Goal: Task Accomplishment & Management: Manage account settings

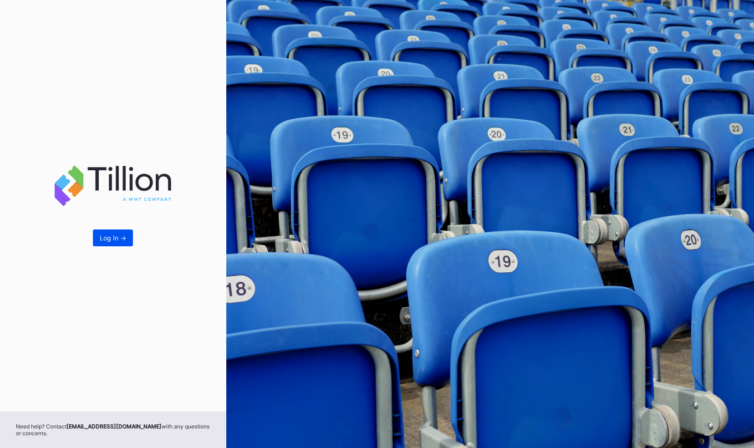
click at [119, 238] on div "Log In ->" at bounding box center [113, 238] width 26 height 8
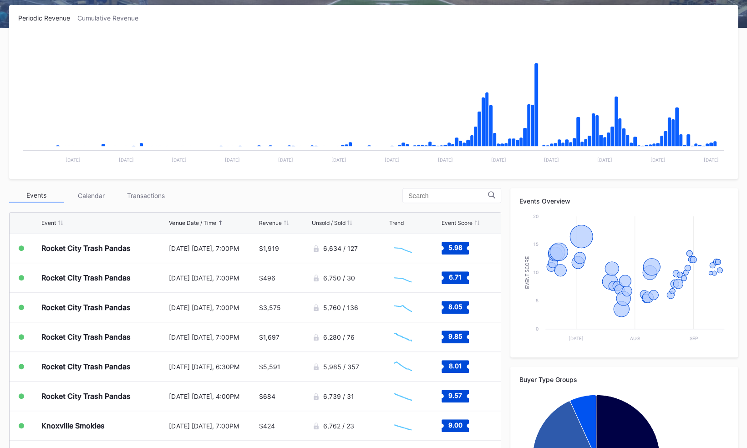
scroll to position [144, 0]
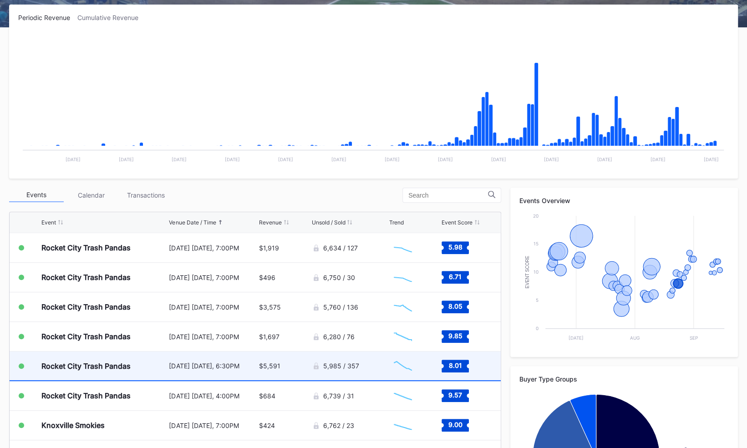
click at [125, 370] on div "Rocket City Trash Pandas" at bounding box center [103, 366] width 125 height 29
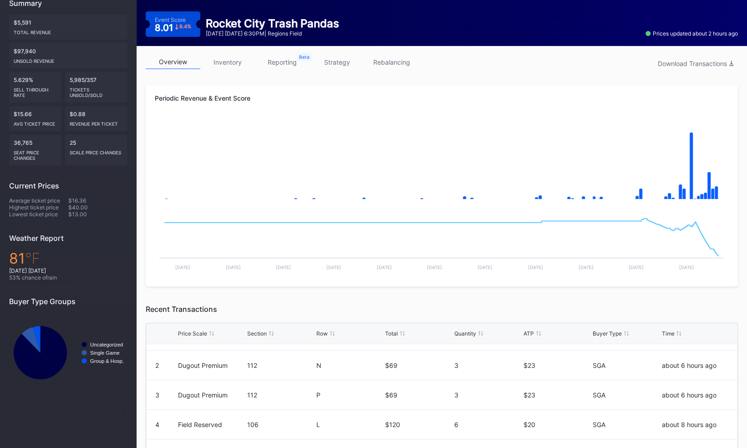
scroll to position [95, 0]
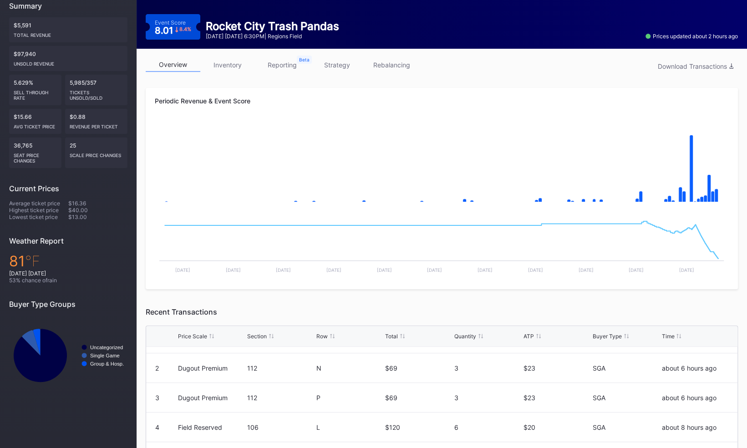
click at [238, 69] on link "inventory" at bounding box center [227, 65] width 55 height 14
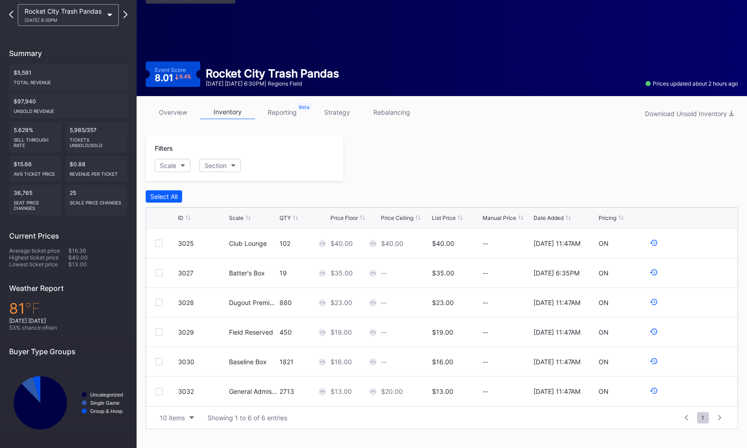
scroll to position [47, 0]
click at [656, 269] on icon at bounding box center [653, 272] width 7 height 6
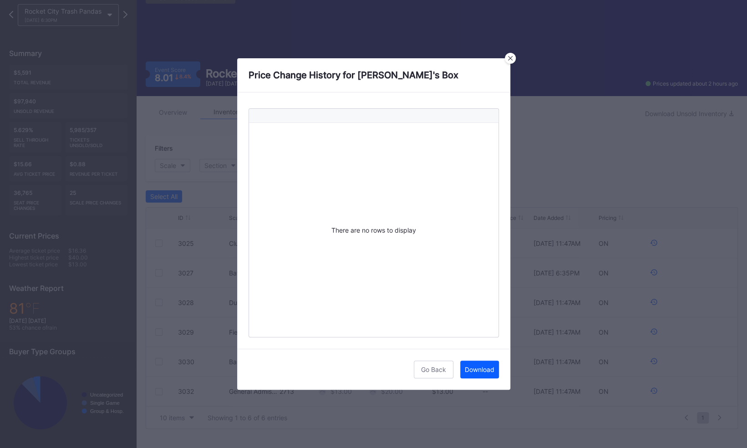
click at [432, 381] on div "Go Back Download" at bounding box center [373, 369] width 273 height 41
click at [433, 376] on button "Go Back" at bounding box center [434, 370] width 40 height 18
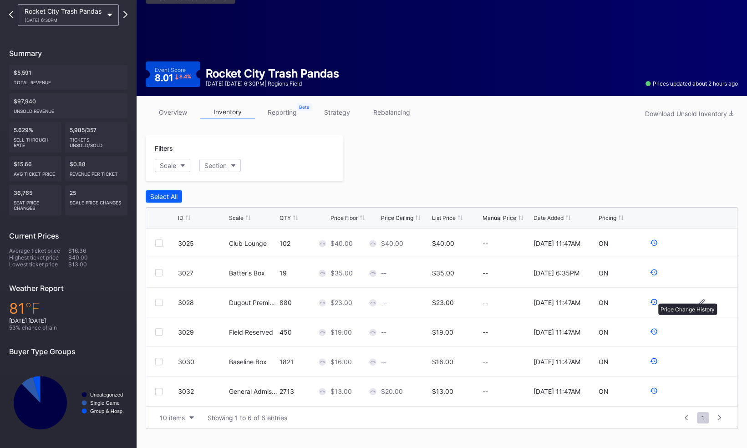
click at [654, 299] on icon at bounding box center [653, 302] width 7 height 6
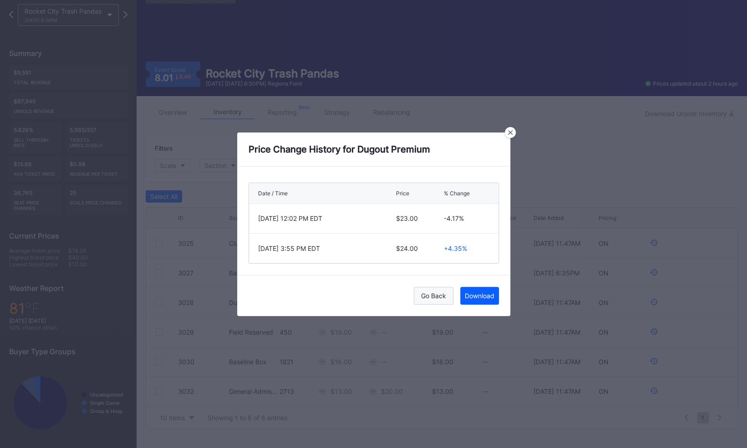
click at [425, 293] on div "Go Back" at bounding box center [433, 296] width 25 height 8
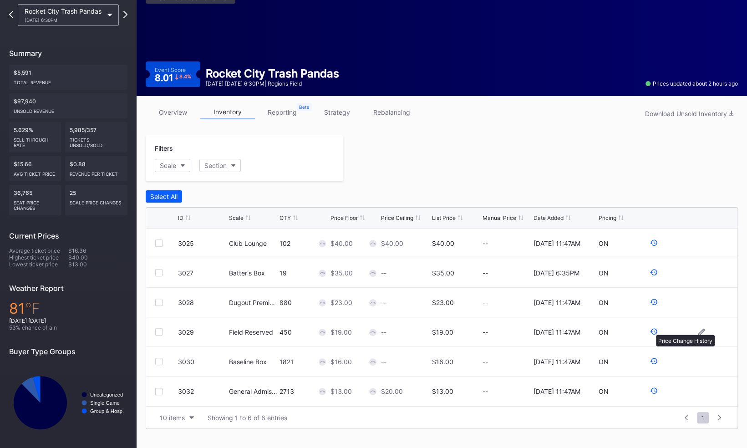
click at [652, 330] on icon at bounding box center [654, 331] width 8 height 8
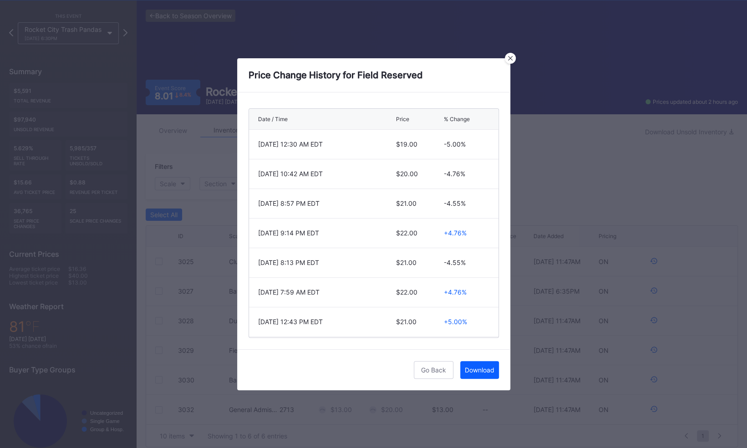
scroll to position [29, 0]
click at [437, 371] on div "Go Back" at bounding box center [433, 370] width 25 height 8
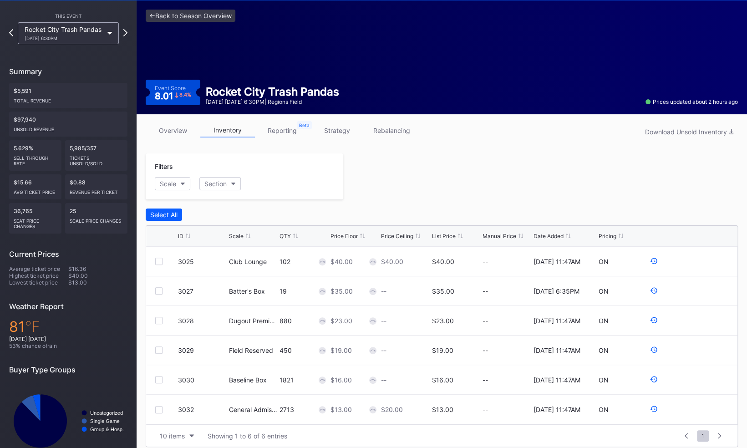
click at [333, 137] on link "strategy" at bounding box center [337, 130] width 55 height 14
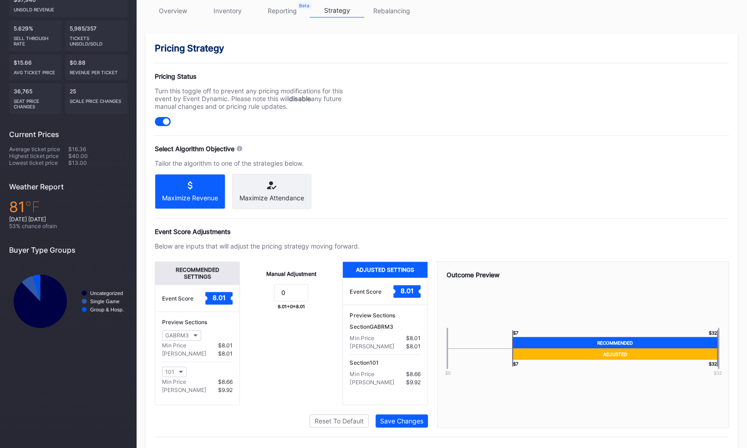
scroll to position [165, 0]
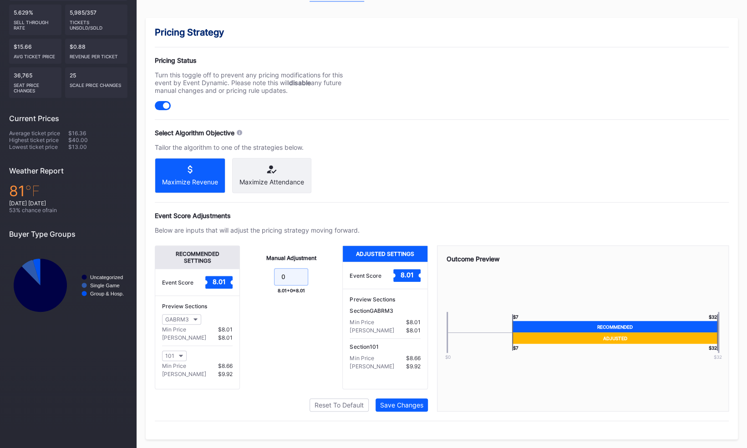
click at [294, 281] on input "0" at bounding box center [291, 276] width 34 height 17
type input "2"
click at [196, 325] on button "GABRM3" at bounding box center [181, 319] width 39 height 10
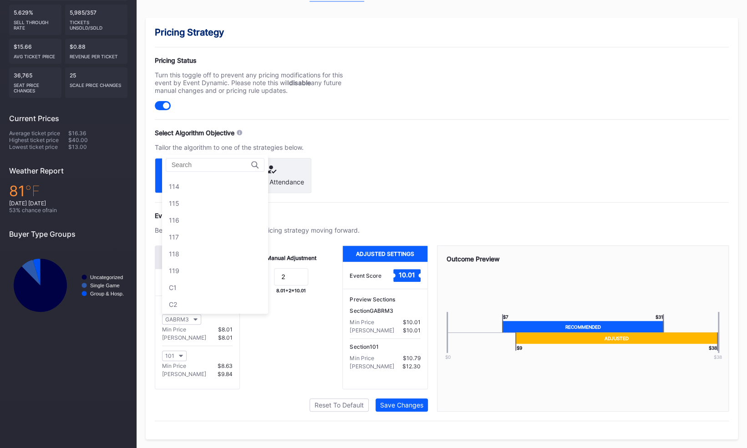
scroll to position [218, 0]
click at [201, 196] on div "115" at bounding box center [215, 202] width 106 height 17
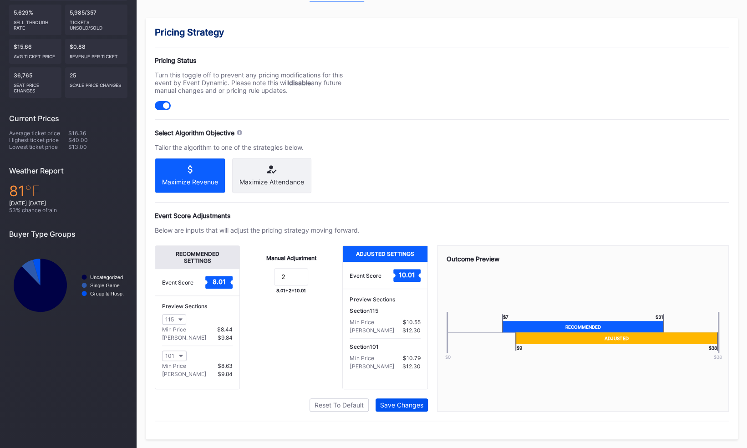
click at [412, 403] on div "Save Changes" at bounding box center [401, 405] width 43 height 8
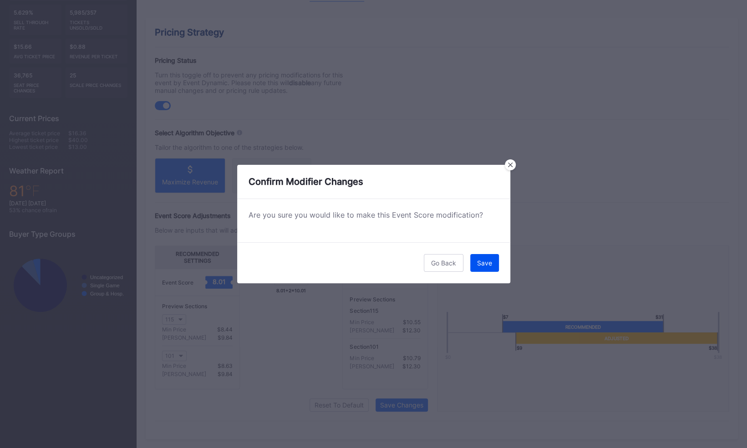
click at [489, 259] on div "Save" at bounding box center [484, 263] width 15 height 8
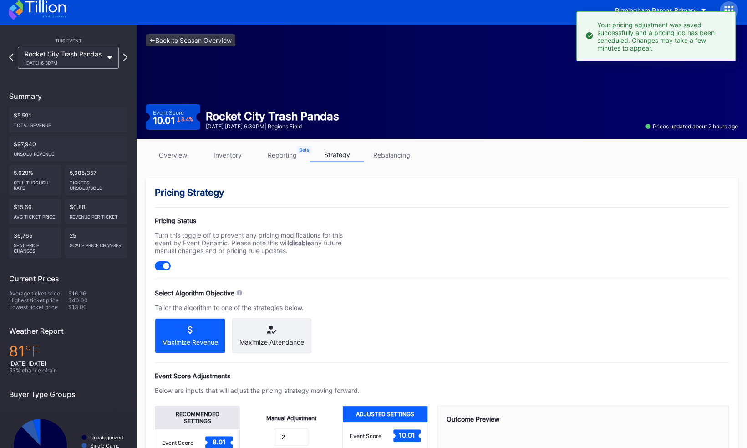
scroll to position [0, 0]
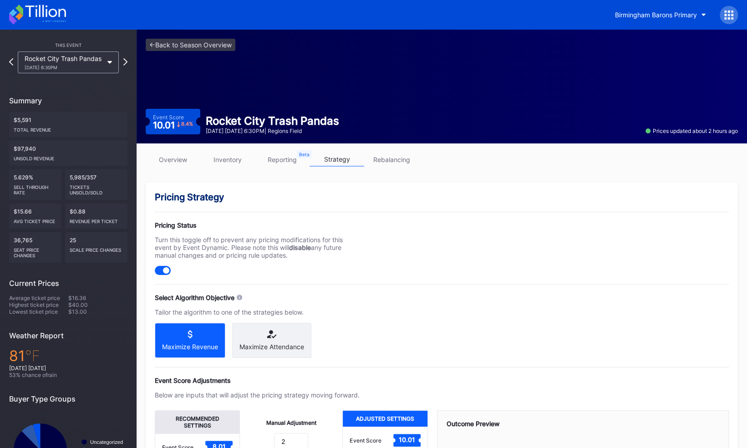
click at [394, 164] on link "rebalancing" at bounding box center [391, 160] width 55 height 14
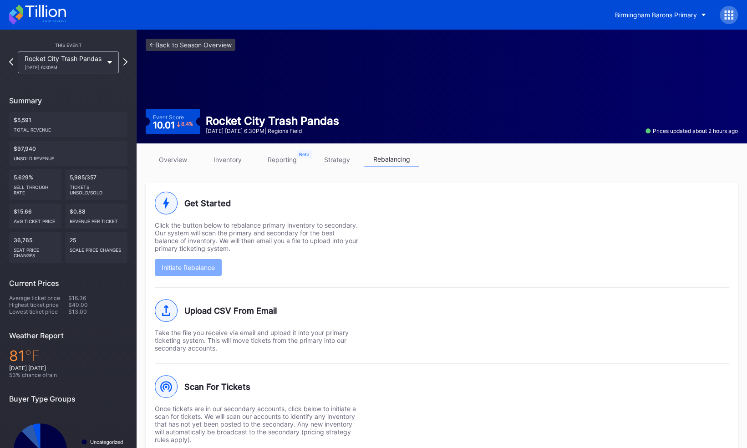
click at [167, 147] on div "overview inventory reporting strategy rebalancing Get Started Click the button …" at bounding box center [442, 314] width 611 height 342
click at [169, 153] on link "overview" at bounding box center [173, 160] width 55 height 14
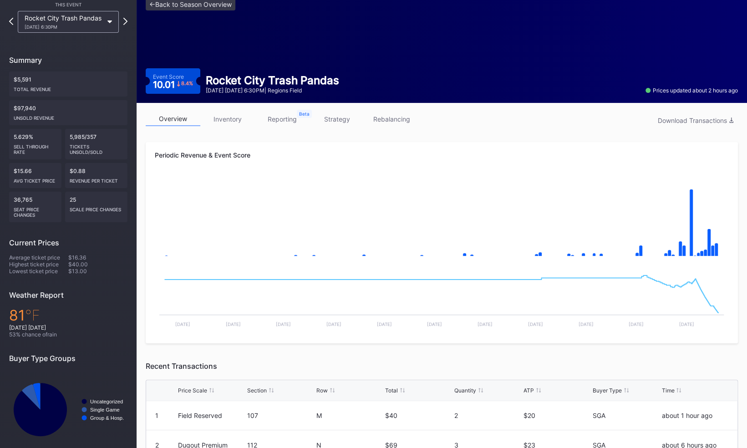
scroll to position [38, 0]
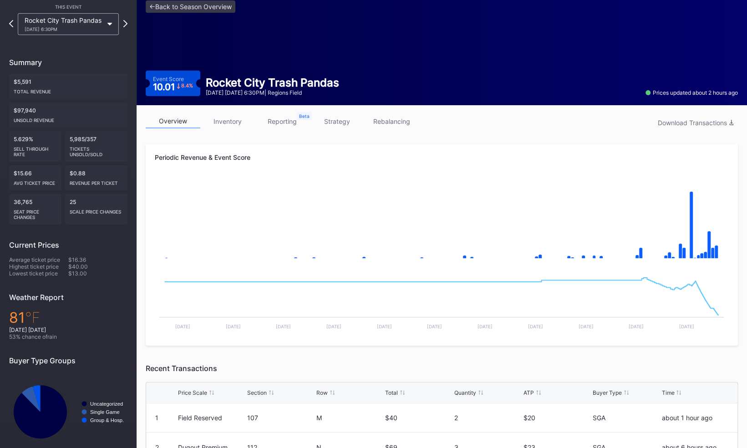
click at [102, 149] on div "Tickets Unsold/Sold" at bounding box center [97, 150] width 54 height 15
click at [94, 141] on div "5,985/357 Tickets Unsold/Sold" at bounding box center [96, 146] width 63 height 31
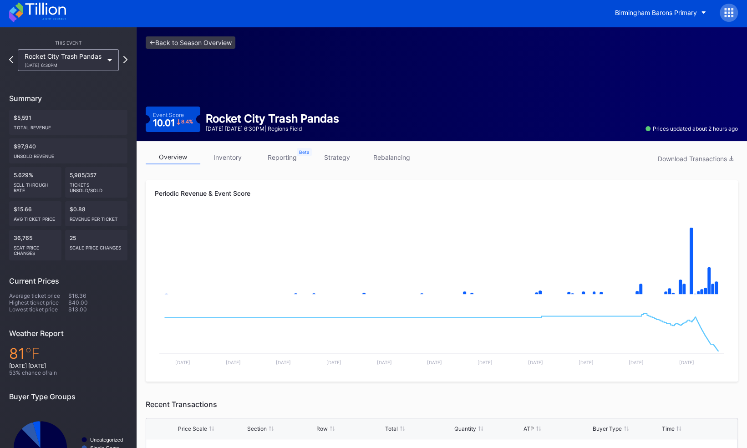
scroll to position [0, 0]
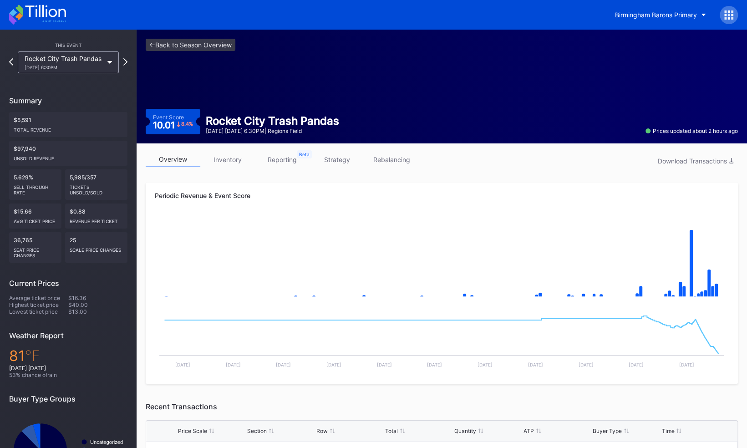
click at [239, 161] on link "inventory" at bounding box center [227, 160] width 55 height 14
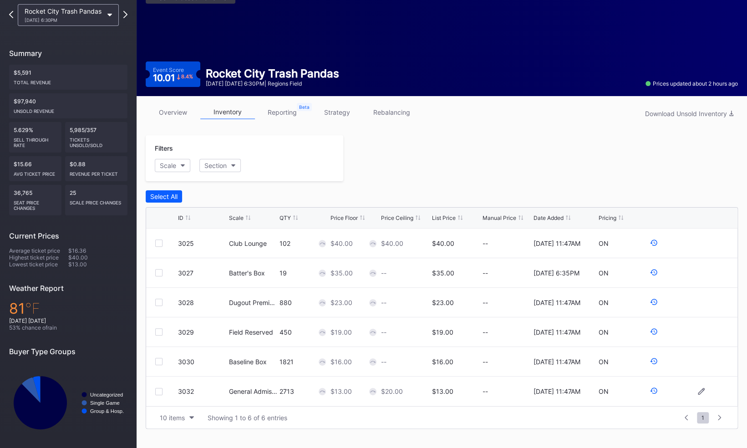
scroll to position [46, 0]
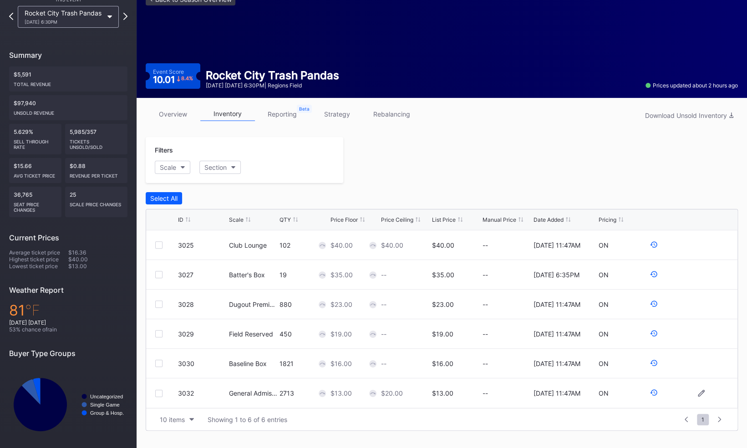
click at [294, 392] on div "2713" at bounding box center [304, 393] width 49 height 8
click at [702, 392] on icon at bounding box center [701, 393] width 7 height 7
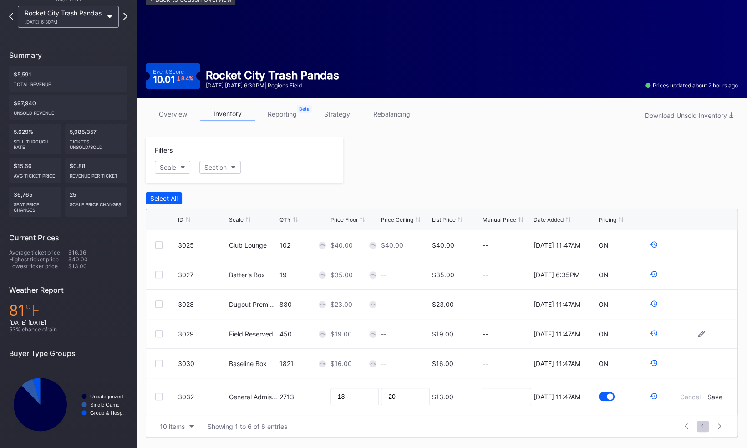
scroll to position [47, 0]
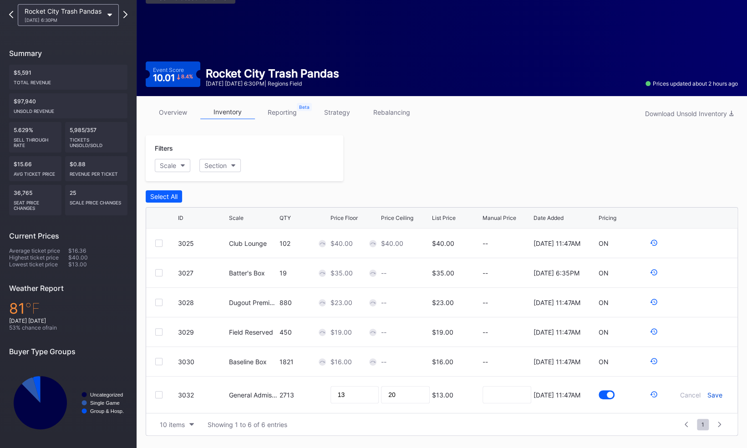
click at [711, 393] on div "Save" at bounding box center [715, 395] width 15 height 8
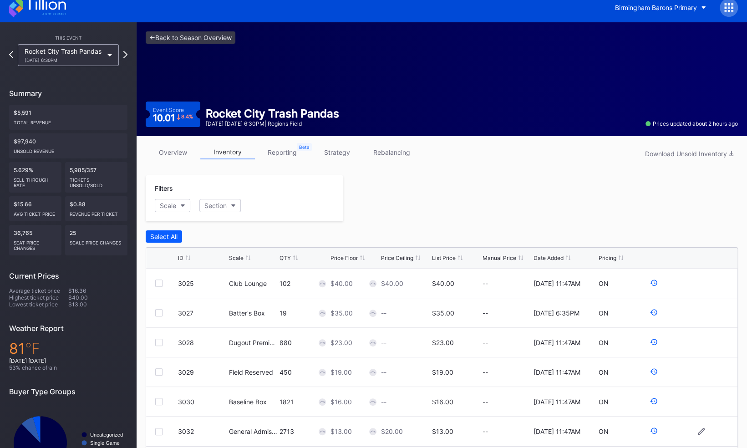
scroll to position [5, 0]
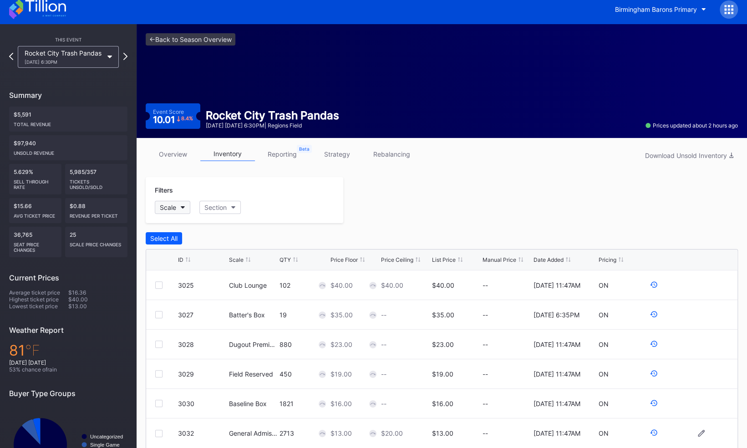
click at [182, 206] on icon "button" at bounding box center [183, 207] width 5 height 3
click at [213, 204] on div "Section" at bounding box center [215, 208] width 22 height 8
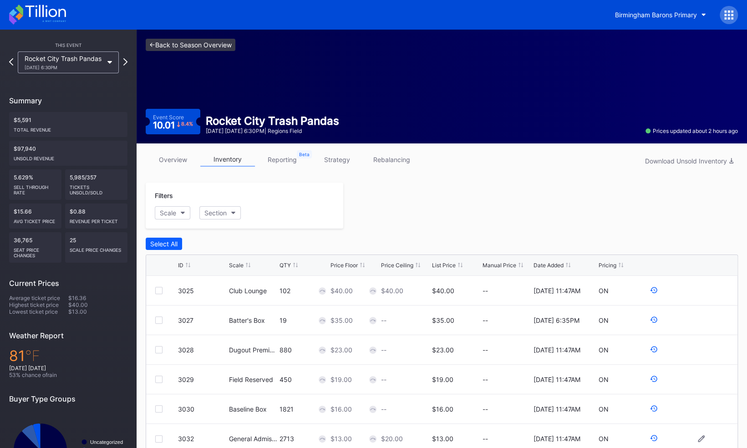
click at [158, 45] on link "<- Back to Season Overview" at bounding box center [191, 45] width 90 height 12
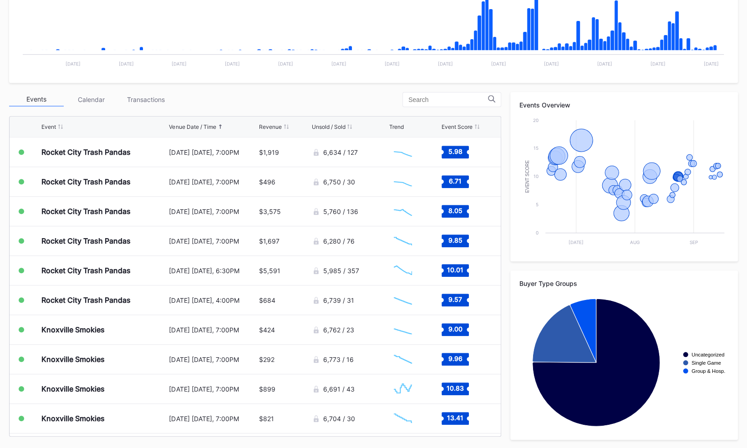
scroll to position [240, 0]
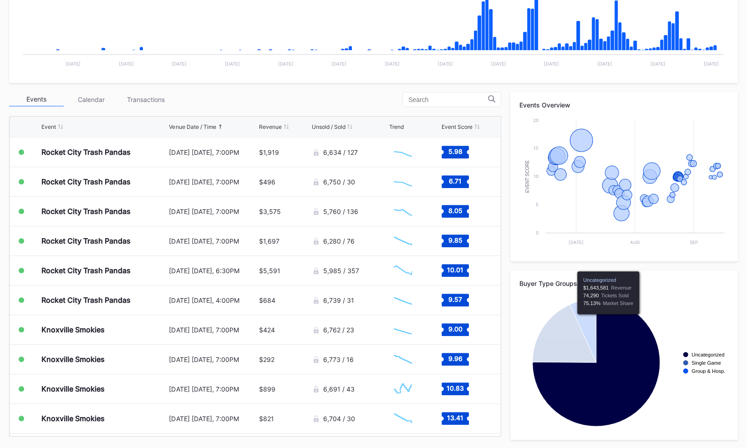
click at [609, 321] on icon "Chart title" at bounding box center [596, 362] width 127 height 127
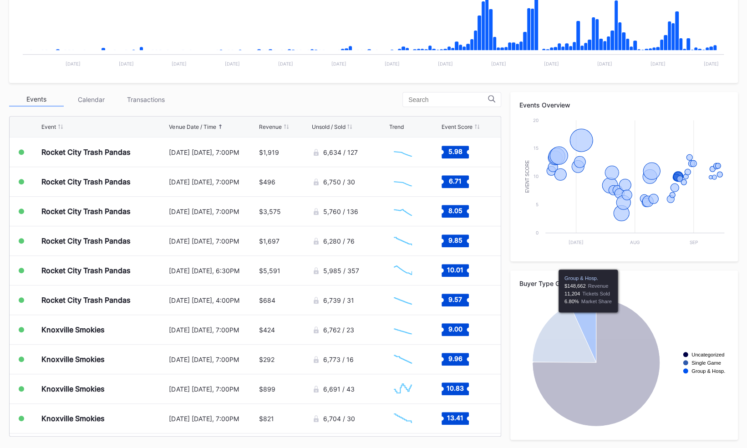
click at [588, 320] on icon "Chart title" at bounding box center [583, 331] width 26 height 64
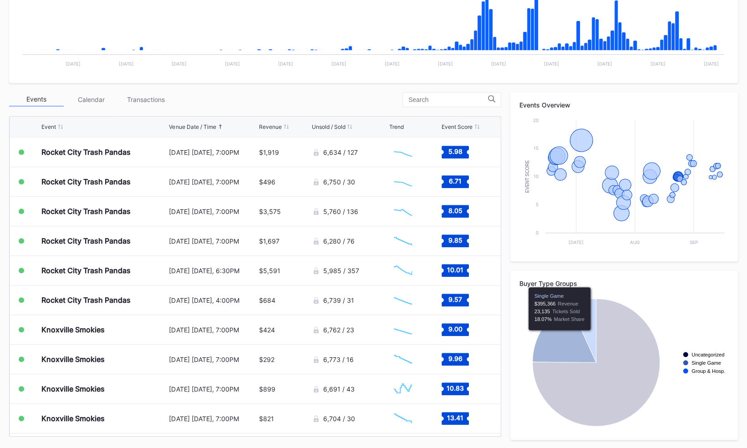
click at [558, 337] on icon "Chart title" at bounding box center [565, 333] width 64 height 57
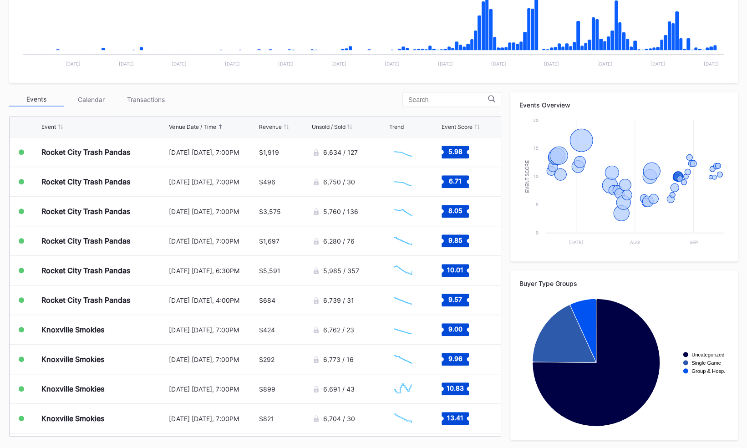
click at [702, 307] on rect "Chart title" at bounding box center [624, 362] width 209 height 137
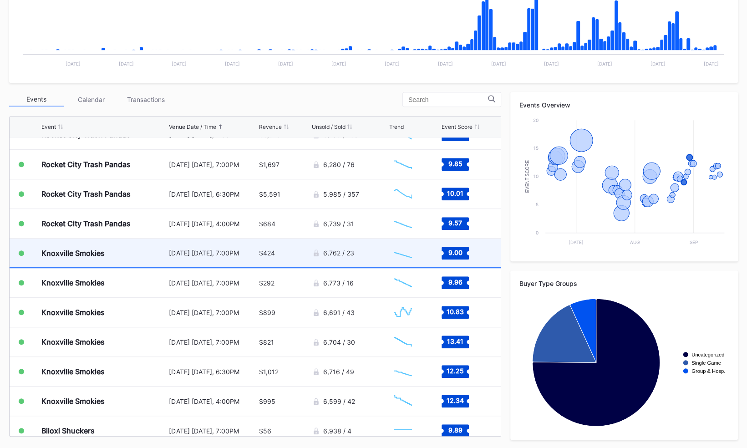
scroll to position [802, 0]
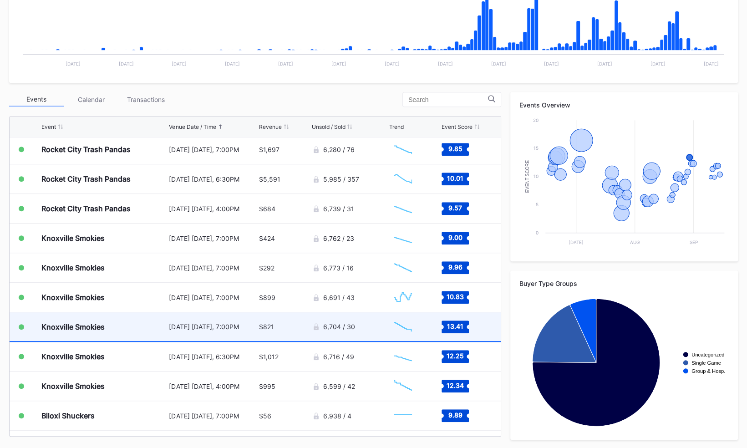
click at [104, 322] on div "Knoxville Smokies" at bounding box center [103, 326] width 125 height 29
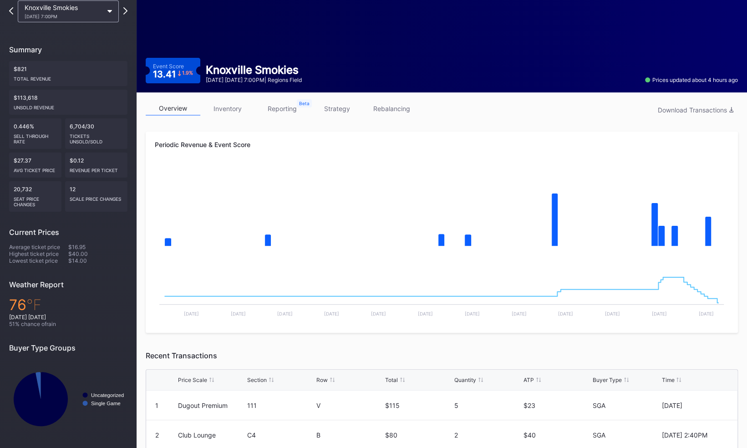
scroll to position [51, 0]
click at [239, 106] on link "inventory" at bounding box center [227, 109] width 55 height 14
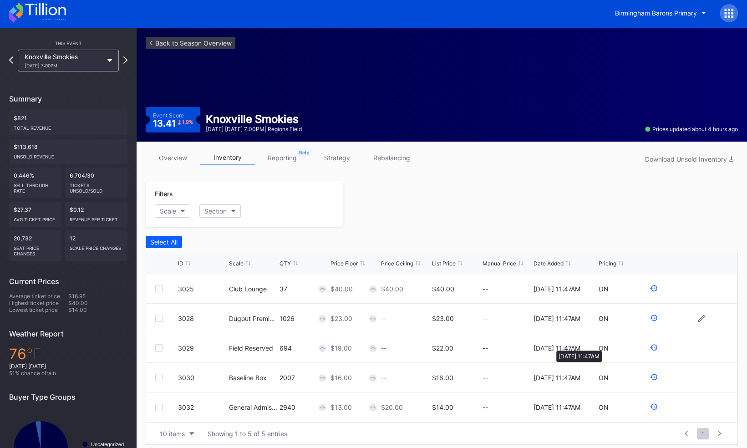
scroll to position [47, 0]
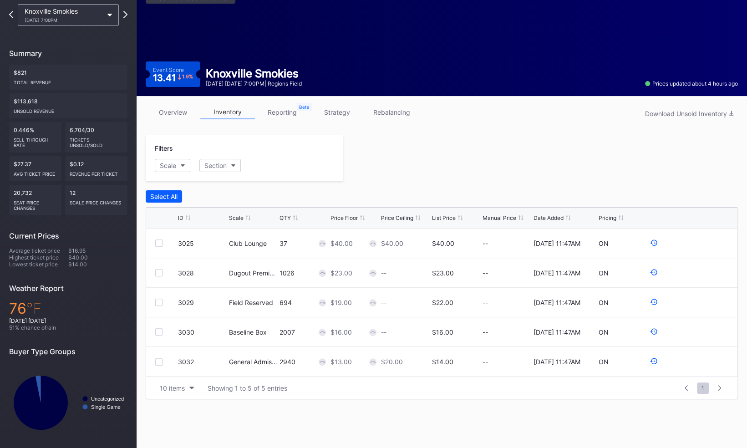
click at [354, 112] on link "strategy" at bounding box center [337, 112] width 55 height 14
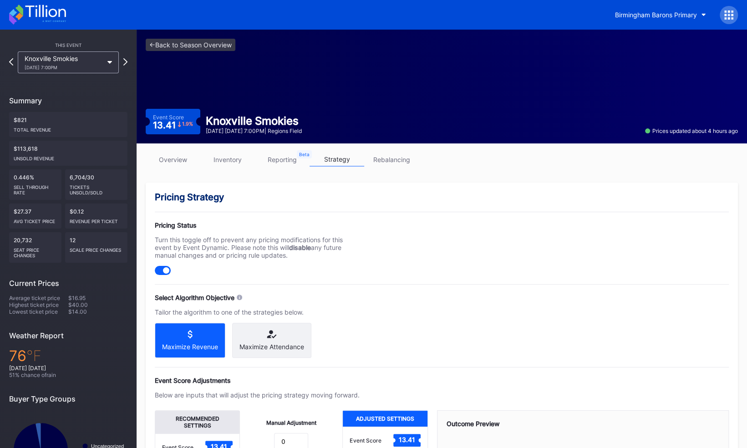
click at [227, 156] on link "inventory" at bounding box center [227, 160] width 55 height 14
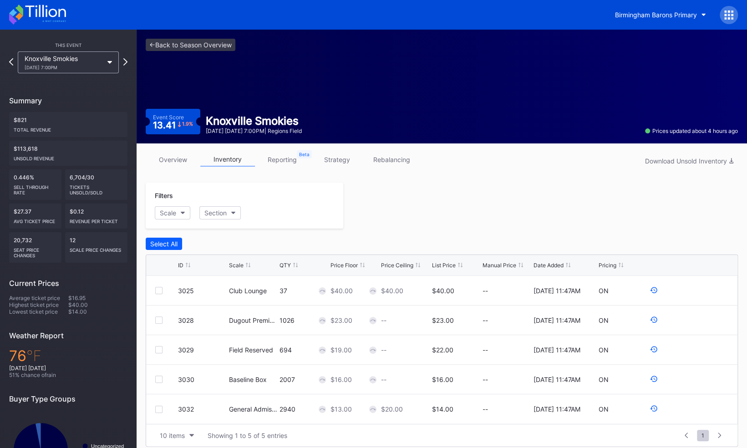
click at [177, 155] on link "overview" at bounding box center [173, 160] width 55 height 14
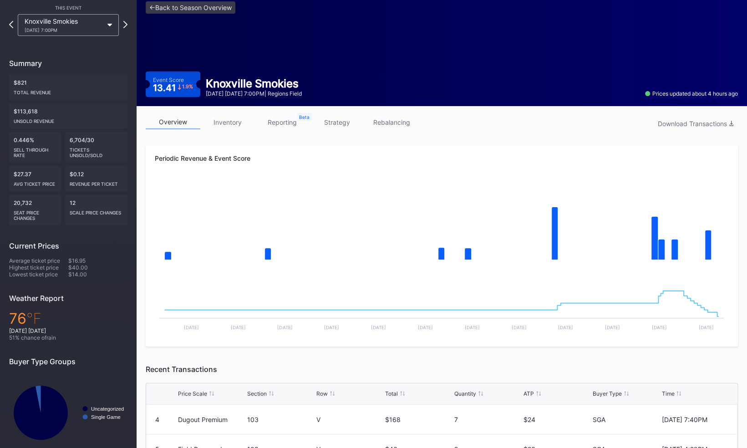
scroll to position [5, 0]
